Goal: Task Accomplishment & Management: Use online tool/utility

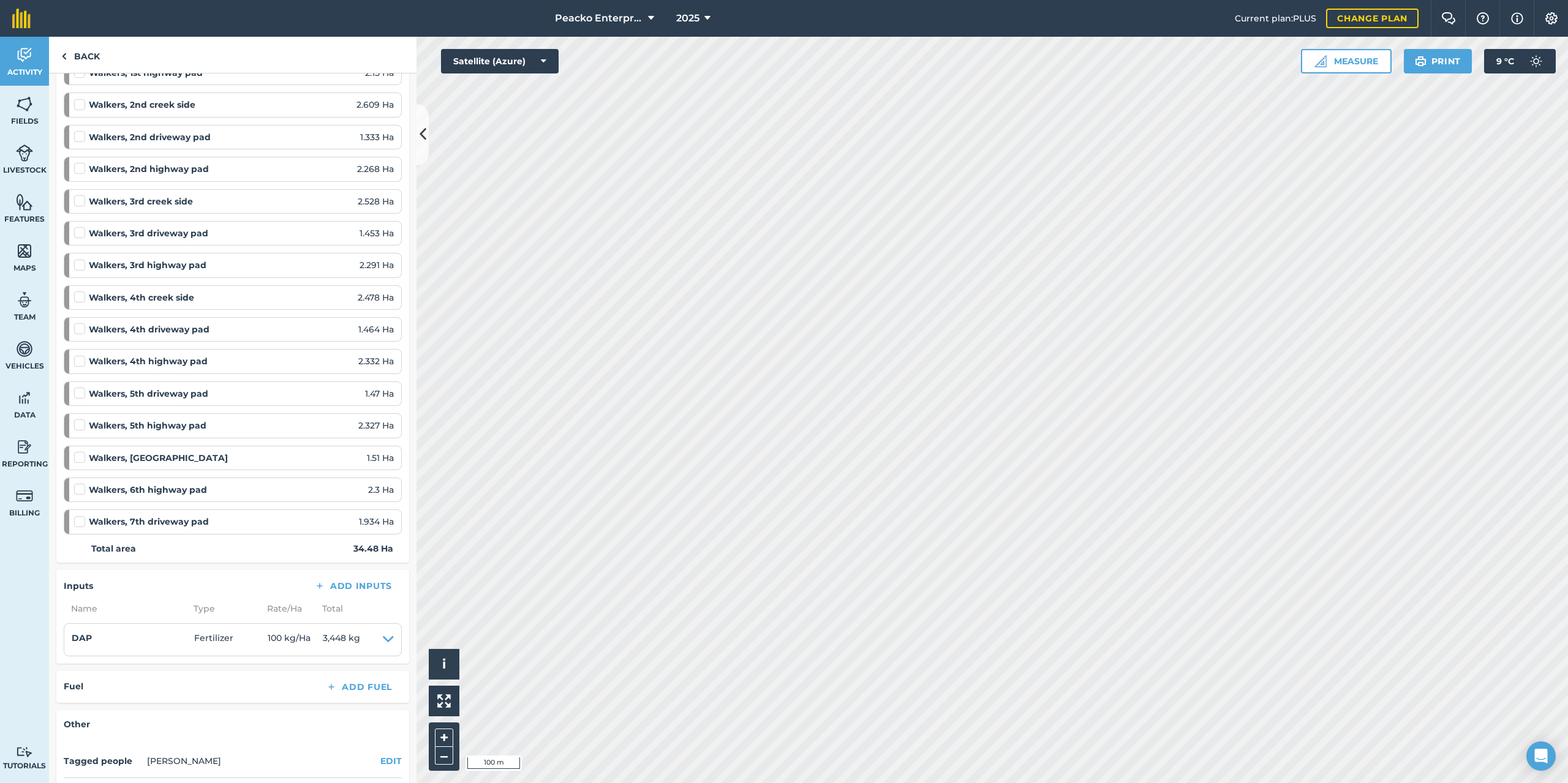
scroll to position [184, 0]
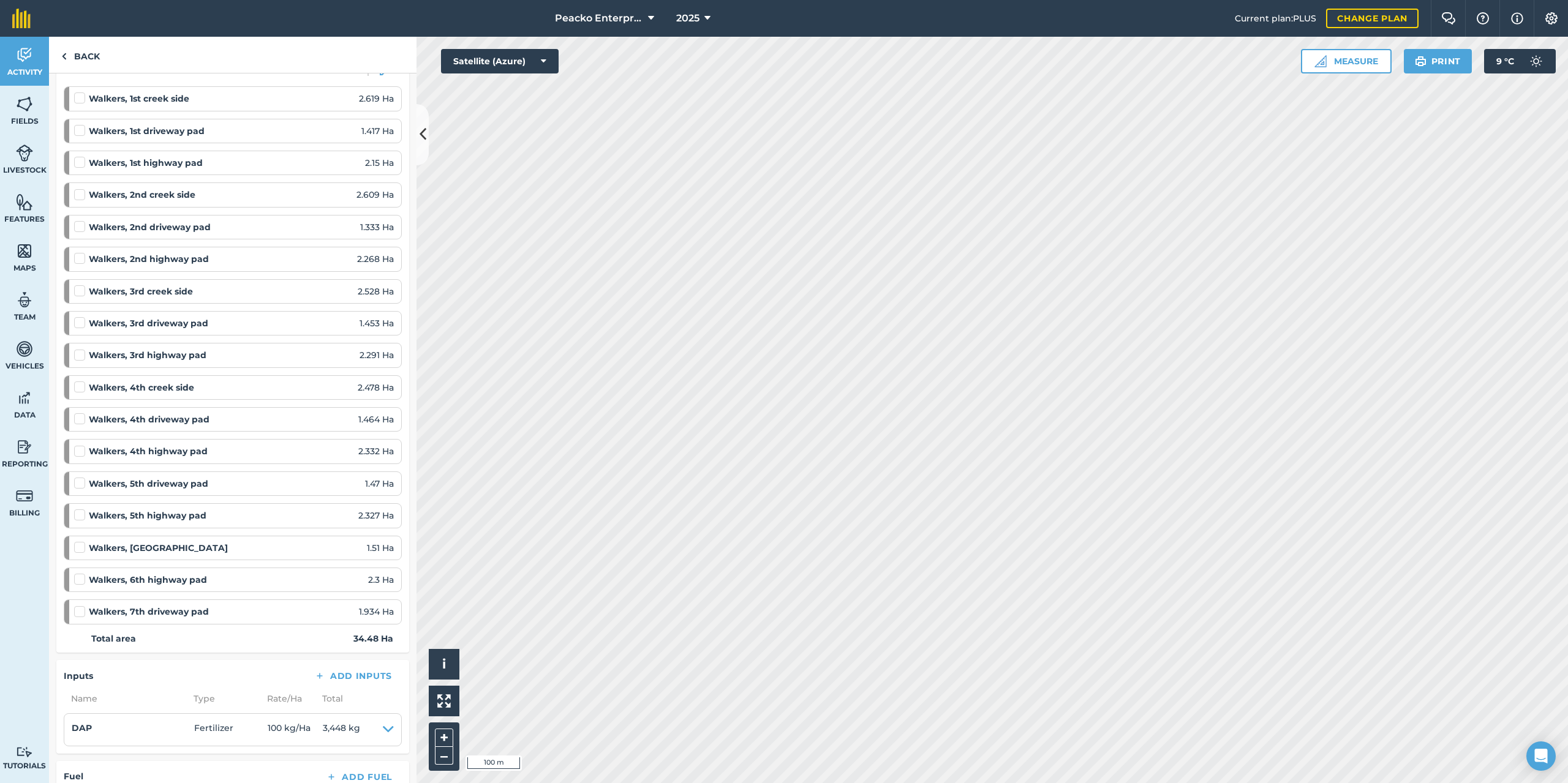
click at [82, 606] on label at bounding box center [81, 606] width 14 height 0
click at [82, 610] on input "checkbox" at bounding box center [78, 609] width 8 height 8
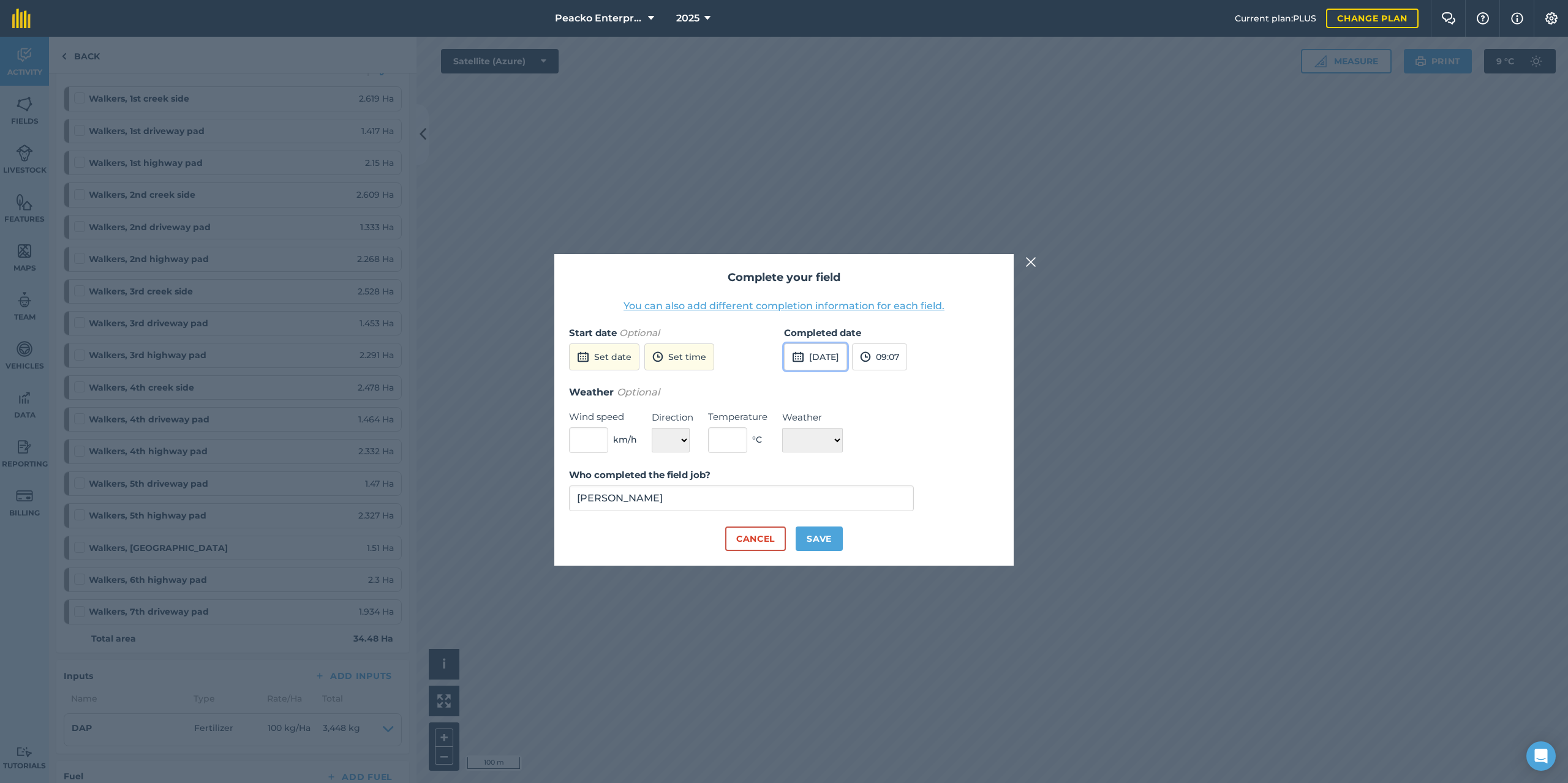
click at [836, 348] on button "[DATE]" at bounding box center [815, 357] width 63 height 27
click at [799, 440] on abbr "8" at bounding box center [798, 442] width 3 height 8
click at [822, 537] on button "Save" at bounding box center [819, 538] width 47 height 24
checkbox input "true"
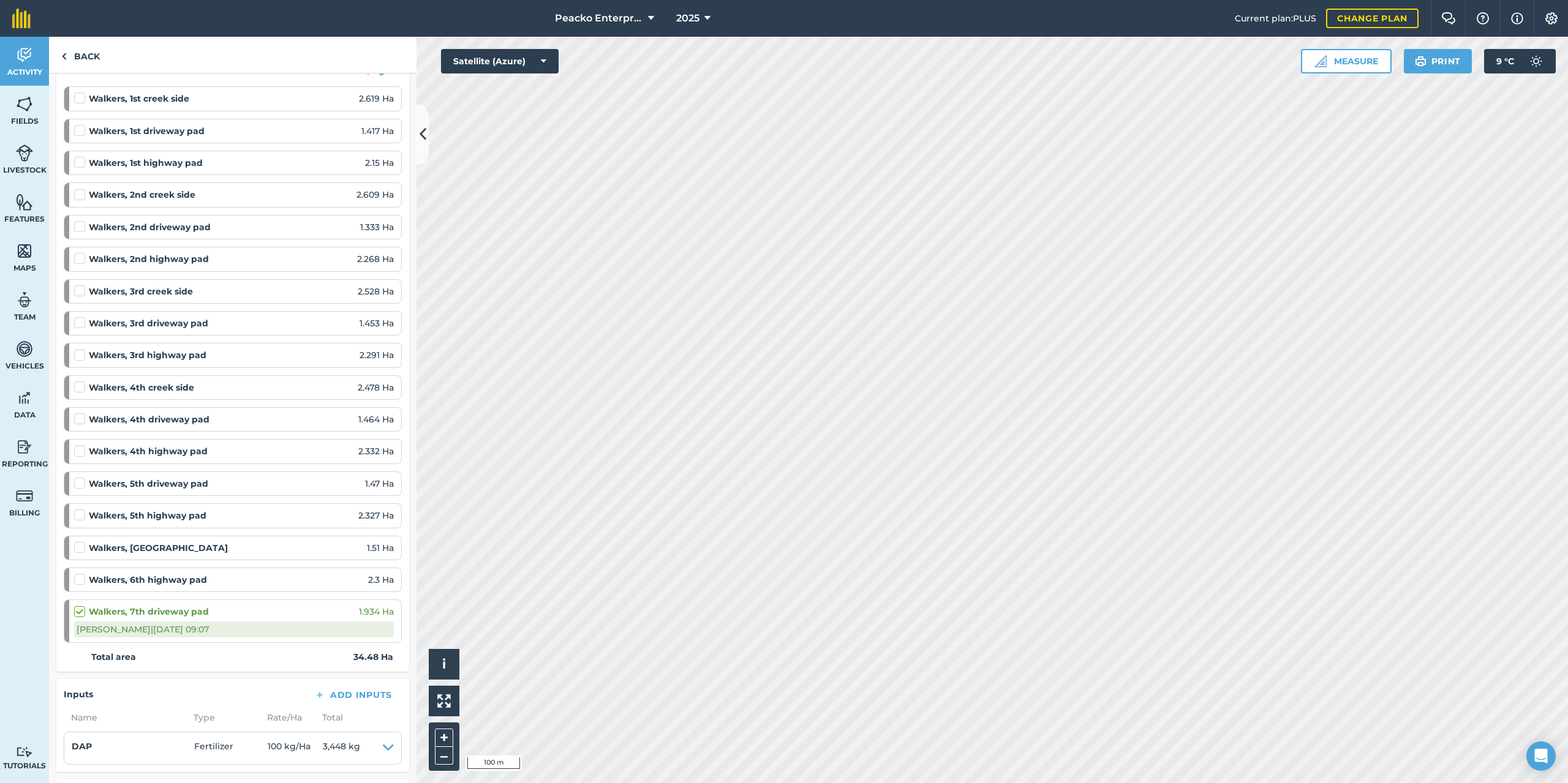
click at [82, 541] on label at bounding box center [81, 541] width 14 height 0
click at [82, 548] on input "checkbox" at bounding box center [78, 544] width 8 height 8
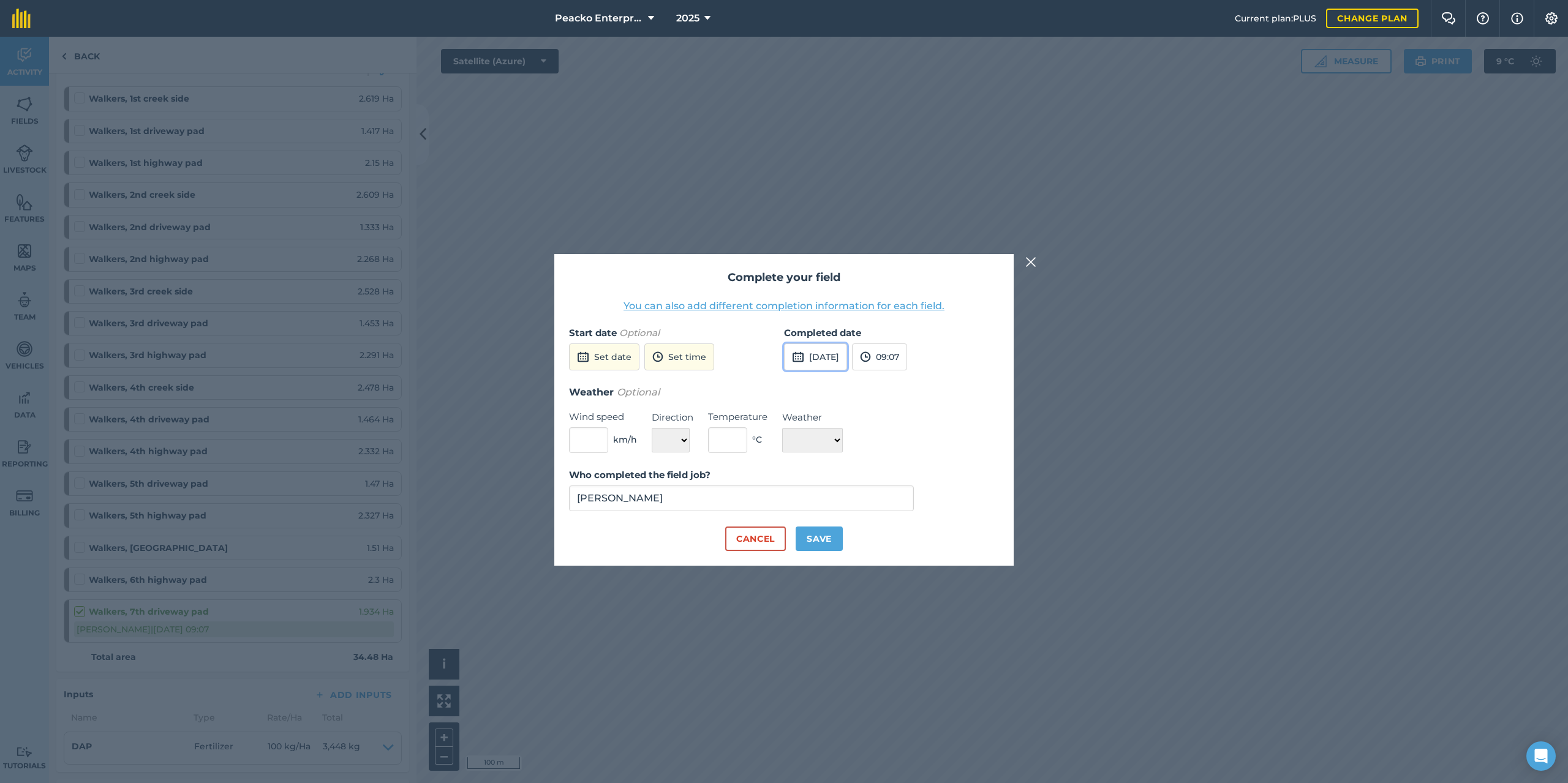
click at [819, 359] on button "[DATE]" at bounding box center [815, 357] width 63 height 27
drag, startPoint x: 804, startPoint y: 440, endPoint x: 803, endPoint y: 462, distance: 22.0
click at [804, 440] on button "8" at bounding box center [799, 443] width 29 height 19
click at [816, 539] on button "Save" at bounding box center [819, 538] width 47 height 24
checkbox input "true"
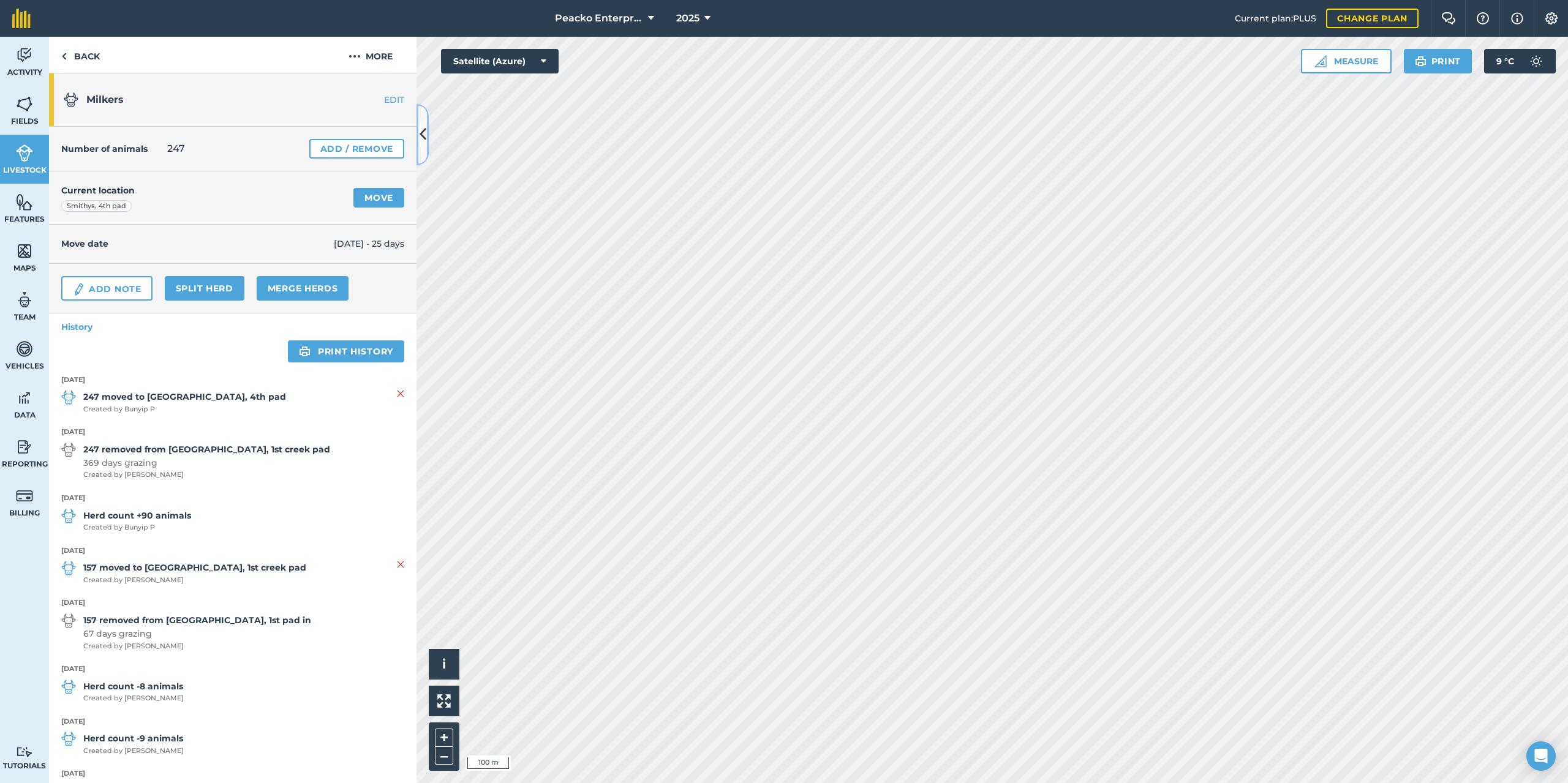
click at [421, 135] on icon at bounding box center [423, 134] width 7 height 21
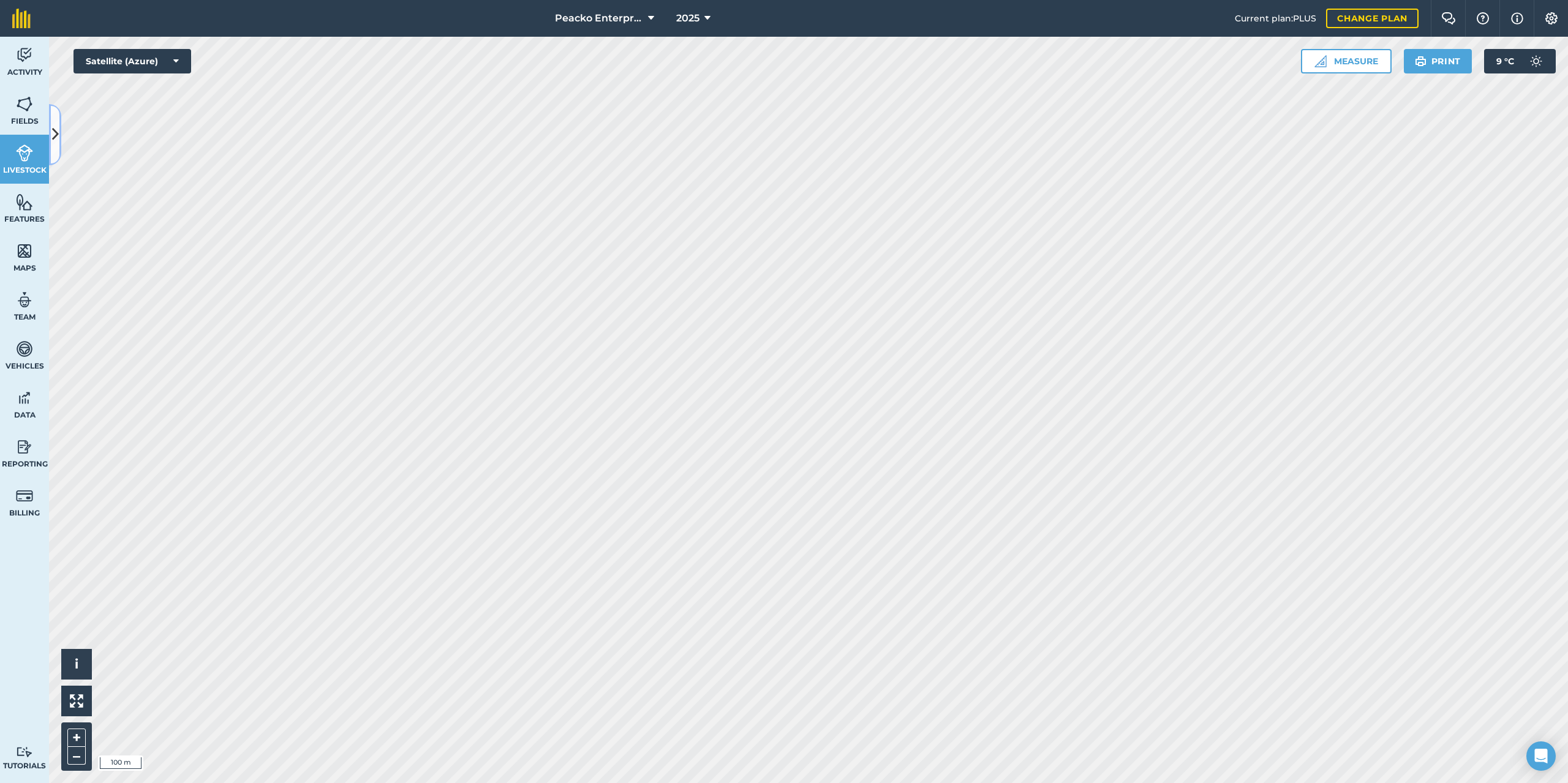
click at [60, 132] on button at bounding box center [55, 134] width 13 height 62
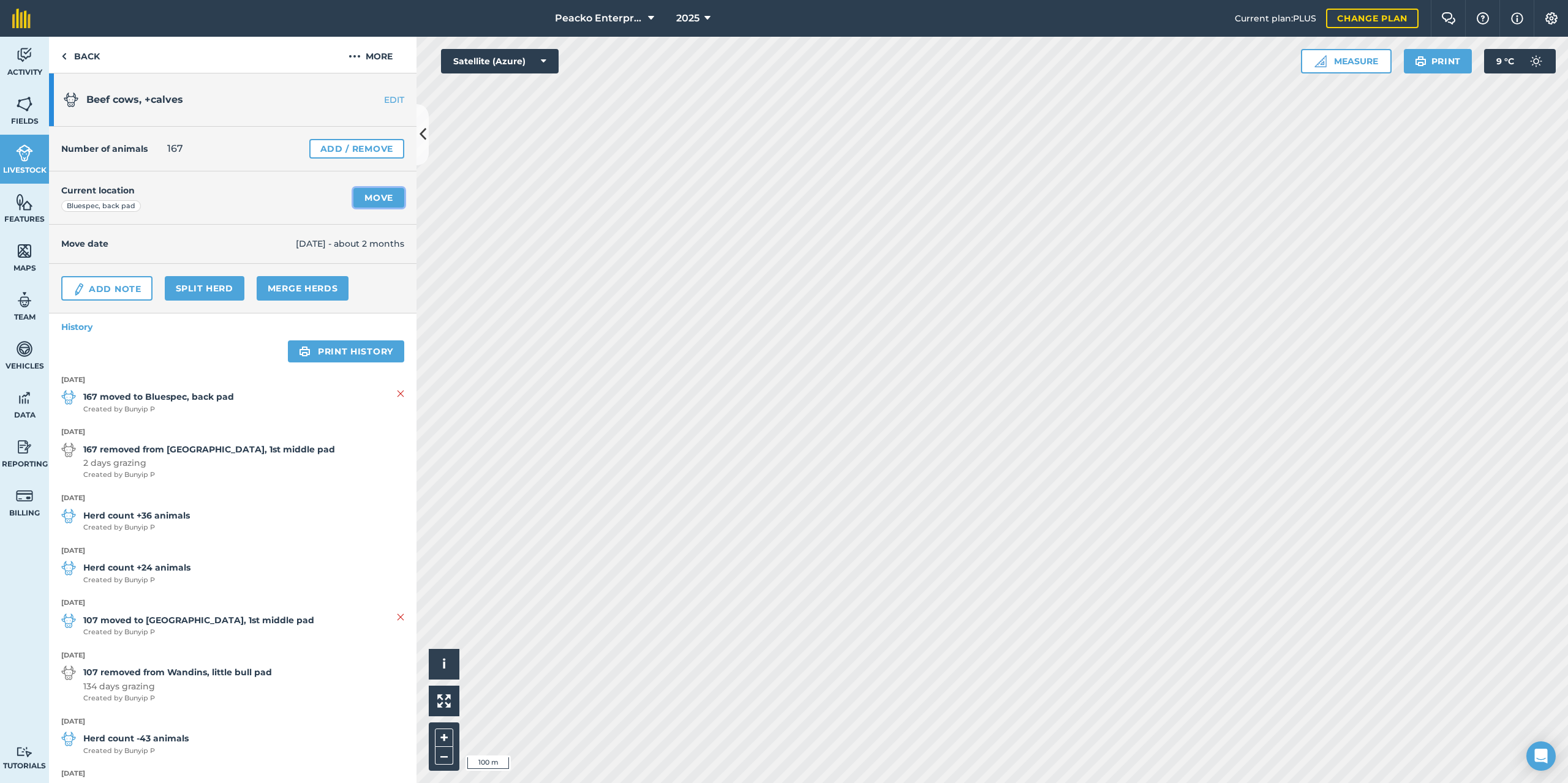
click at [375, 197] on link "Move" at bounding box center [379, 197] width 51 height 19
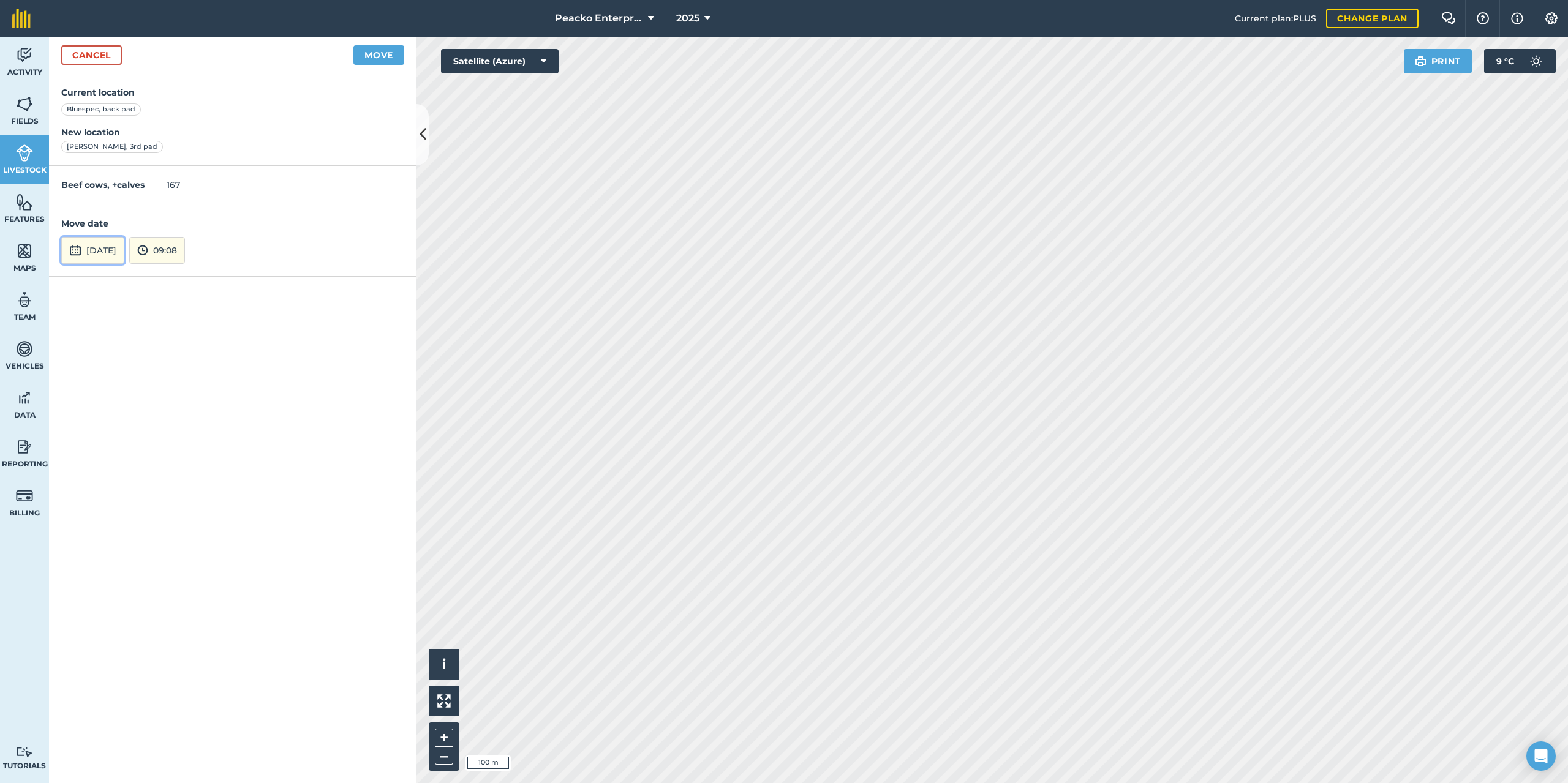
click at [124, 253] on button "[DATE]" at bounding box center [93, 251] width 63 height 27
click at [199, 126] on button "5" at bounding box center [191, 124] width 29 height 19
click at [387, 54] on button "Move" at bounding box center [379, 55] width 51 height 19
